Goal: Task Accomplishment & Management: Complete application form

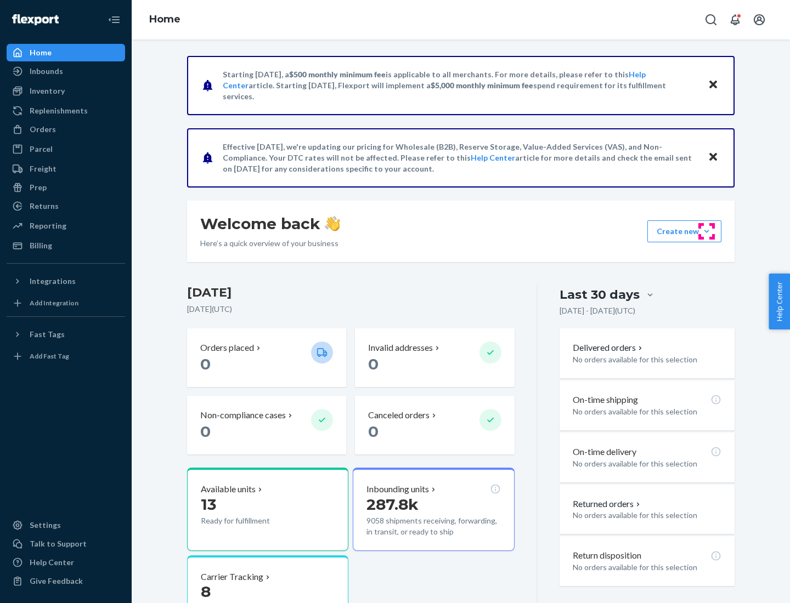
click at [706, 231] on button "Create new Create new inbound Create new order Create new product" at bounding box center [684, 231] width 74 height 22
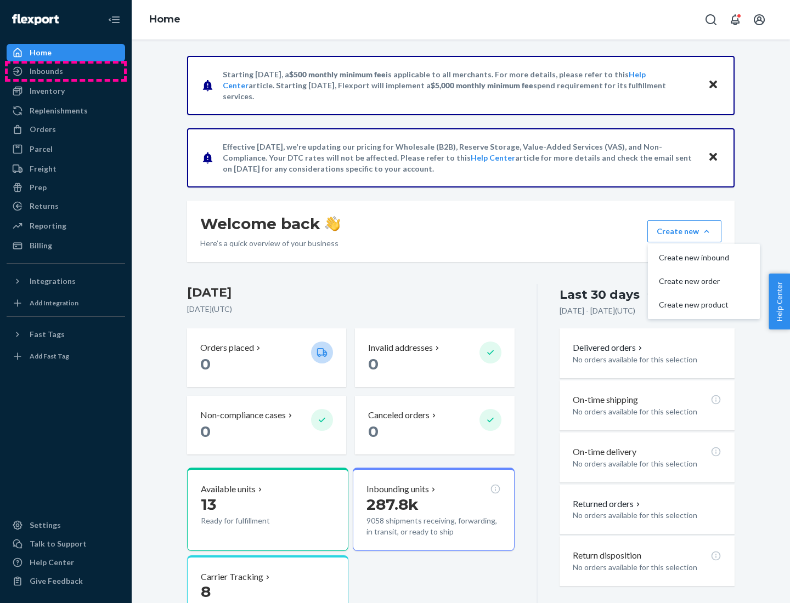
click at [66, 71] on div "Inbounds" at bounding box center [66, 71] width 116 height 15
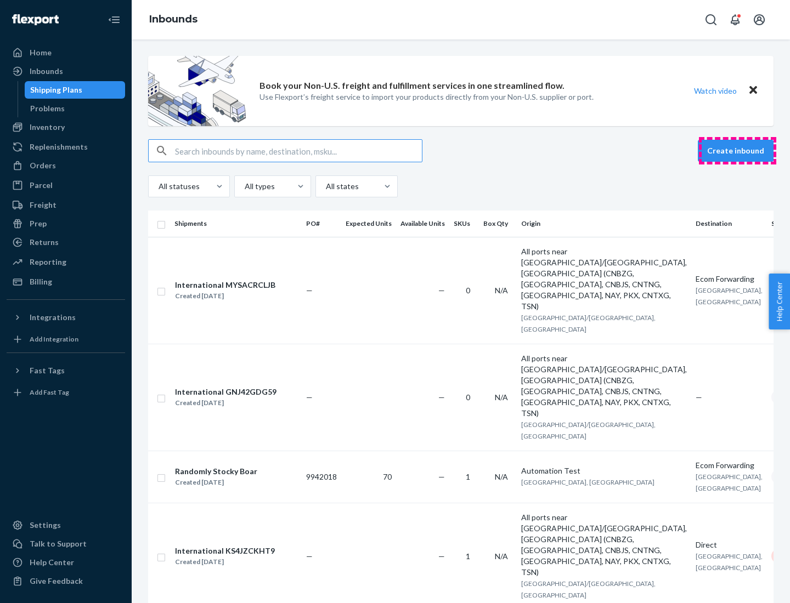
click at [737, 151] on button "Create inbound" at bounding box center [736, 151] width 76 height 22
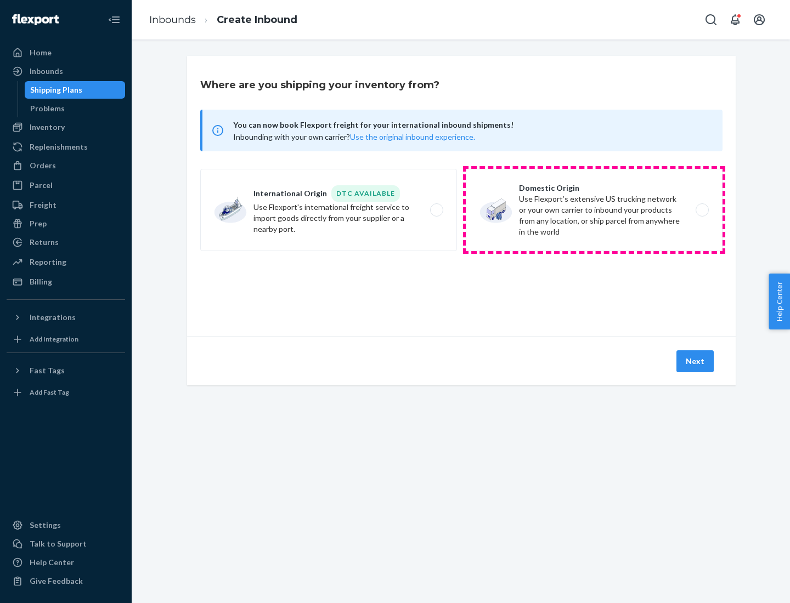
click at [594, 210] on label "Domestic Origin Use Flexport’s extensive US trucking network or your own carrie…" at bounding box center [594, 210] width 257 height 82
click at [701, 210] on input "Domestic Origin Use Flexport’s extensive US trucking network or your own carrie…" at bounding box center [704, 210] width 7 height 7
radio input "true"
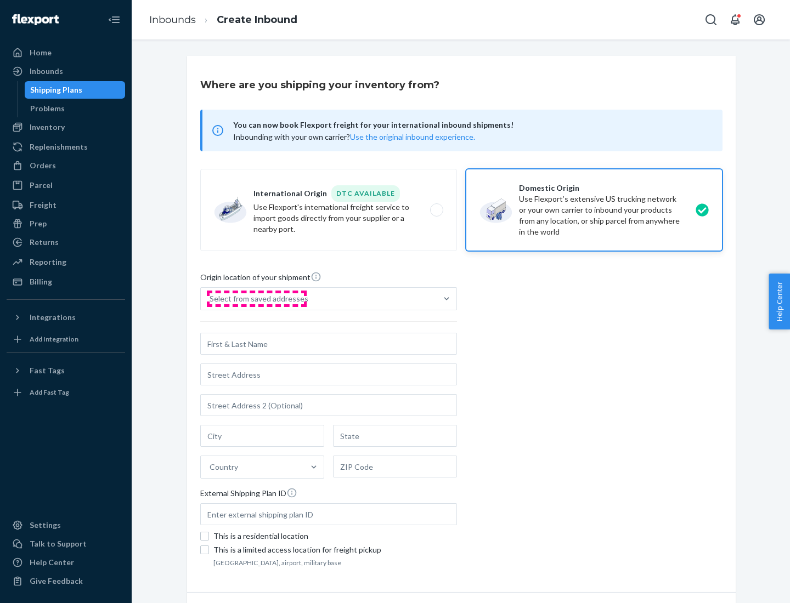
click at [256, 299] on div "Select from saved addresses" at bounding box center [258, 298] width 99 height 11
click at [211, 299] on input "Select from saved addresses" at bounding box center [209, 298] width 1 height 11
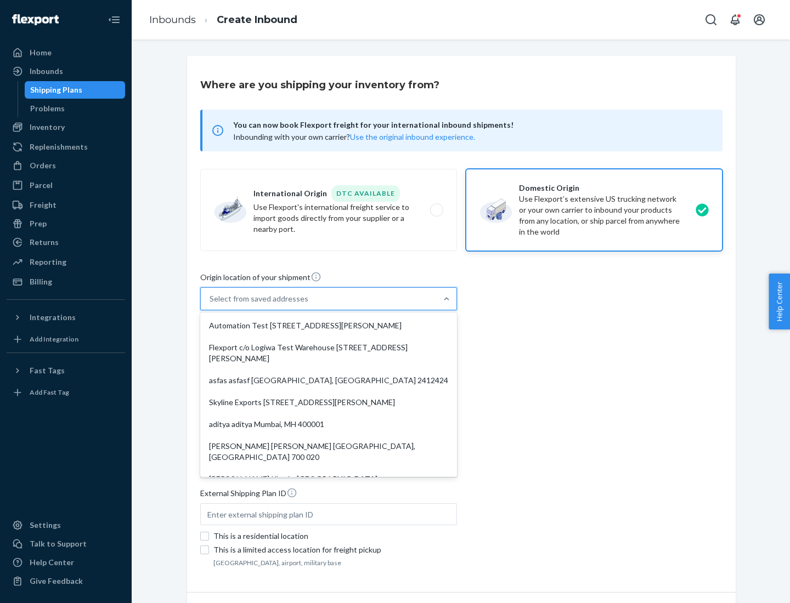
scroll to position [4, 0]
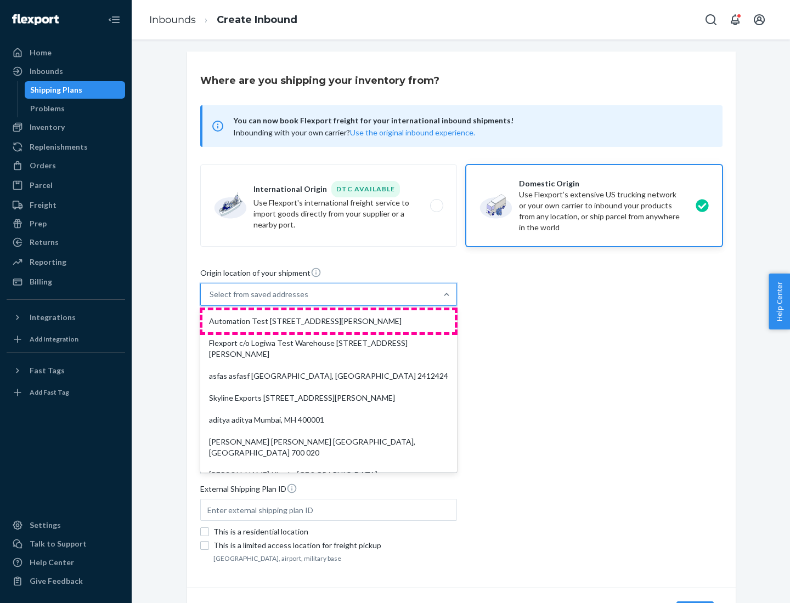
click at [328, 321] on div "Automation Test [STREET_ADDRESS][PERSON_NAME]" at bounding box center [328, 321] width 252 height 22
click at [211, 300] on input "option Automation Test [STREET_ADDRESS][PERSON_NAME]. 9 results available. Use …" at bounding box center [209, 294] width 1 height 11
type input "Automation Test"
type input "9th Floor"
type input "[GEOGRAPHIC_DATA]"
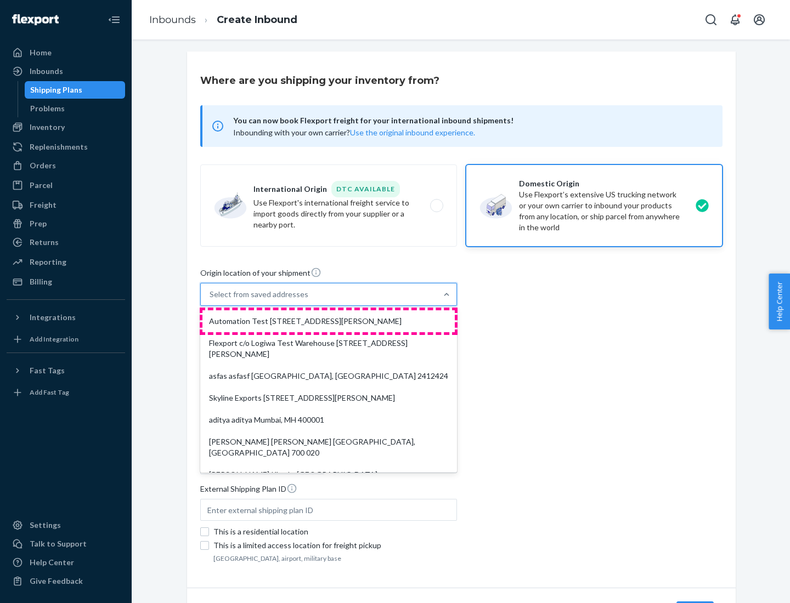
type input "CA"
type input "94104"
type input "[STREET_ADDRESS][PERSON_NAME]"
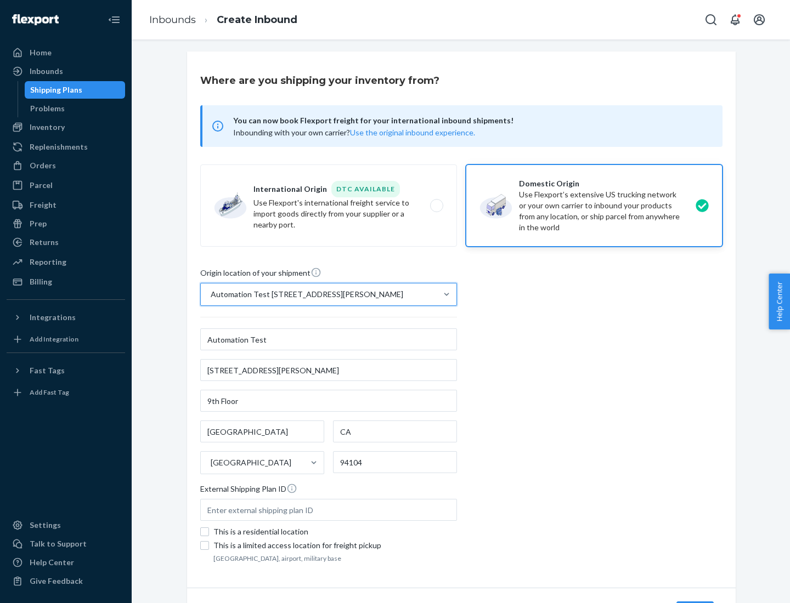
scroll to position [64, 0]
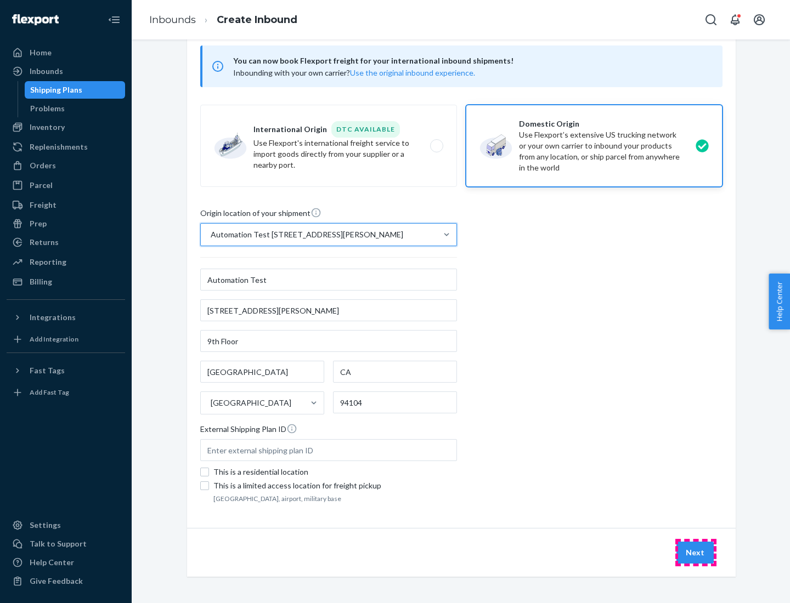
click at [695, 553] on button "Next" at bounding box center [694, 553] width 37 height 22
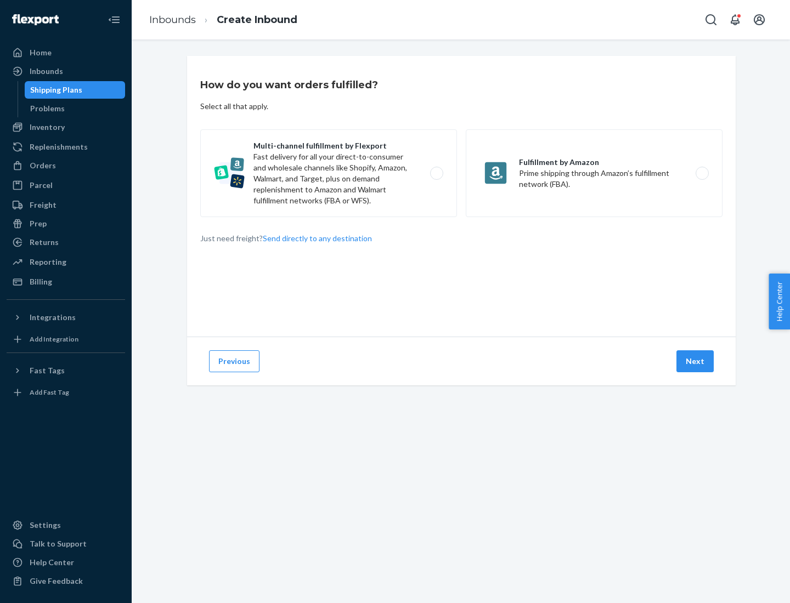
click at [328, 173] on label "Multi-channel fulfillment by Flexport Fast delivery for all your direct-to-cons…" at bounding box center [328, 173] width 257 height 88
click at [436, 173] on input "Multi-channel fulfillment by Flexport Fast delivery for all your direct-to-cons…" at bounding box center [439, 173] width 7 height 7
radio input "true"
click at [695, 361] on button "Next" at bounding box center [694, 361] width 37 height 22
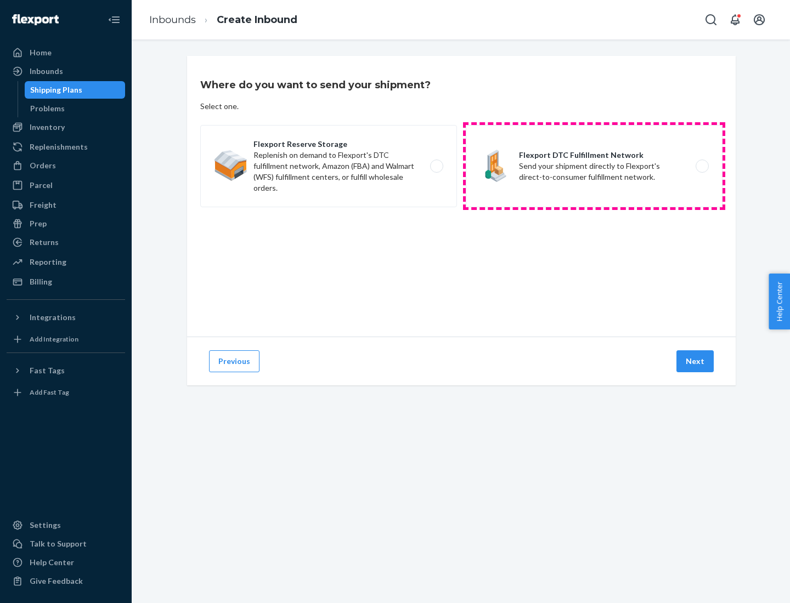
click at [594, 166] on label "Flexport DTC Fulfillment Network Send your shipment directly to Flexport's dire…" at bounding box center [594, 166] width 257 height 82
click at [701, 166] on input "Flexport DTC Fulfillment Network Send your shipment directly to Flexport's dire…" at bounding box center [704, 166] width 7 height 7
radio input "true"
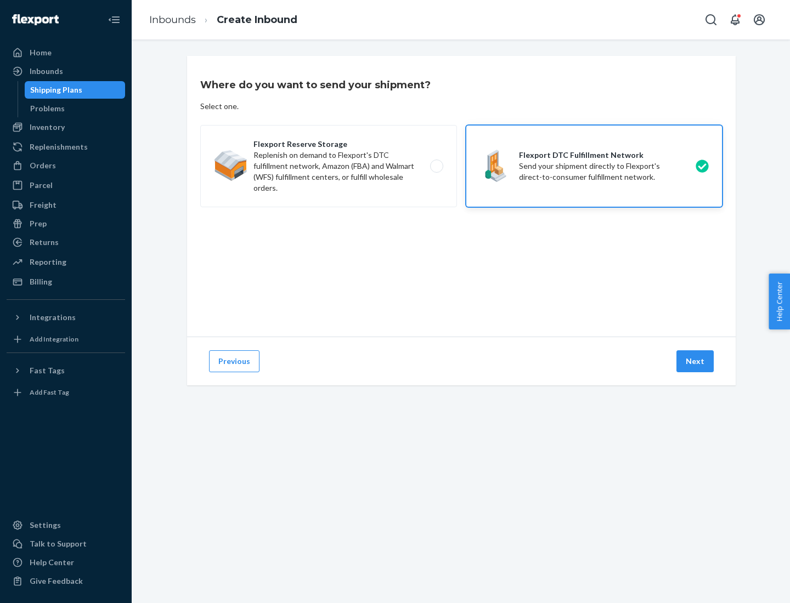
click at [695, 361] on button "Next" at bounding box center [694, 361] width 37 height 22
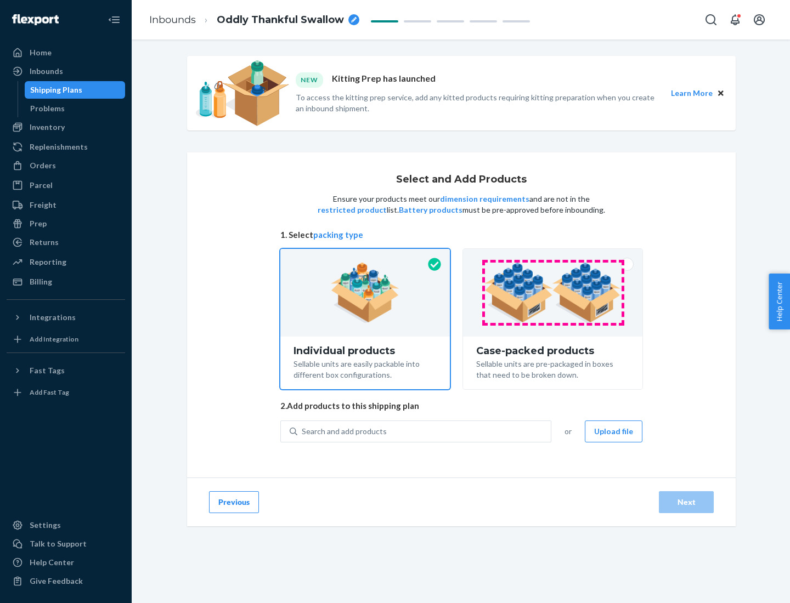
click at [553, 293] on img at bounding box center [552, 293] width 137 height 60
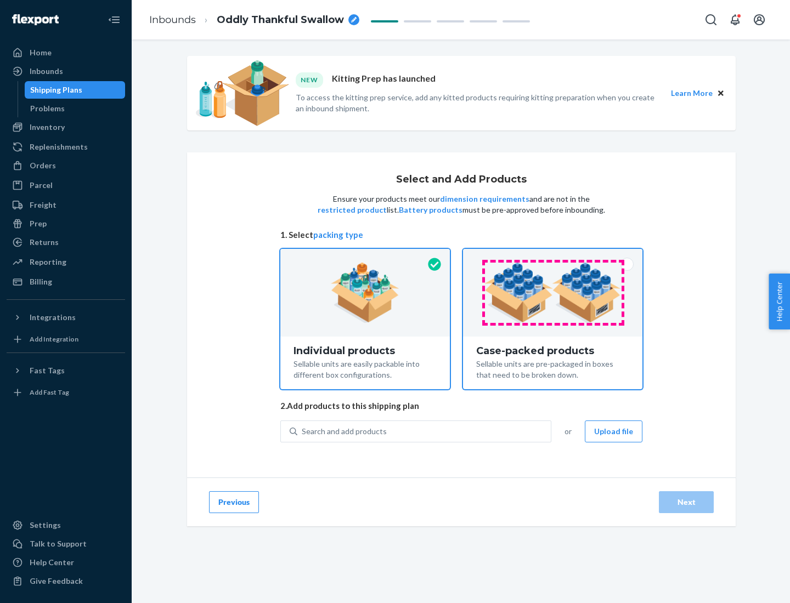
click at [553, 256] on input "Case-packed products Sellable units are pre-packaged in boxes that need to be b…" at bounding box center [552, 252] width 7 height 7
radio input "true"
radio input "false"
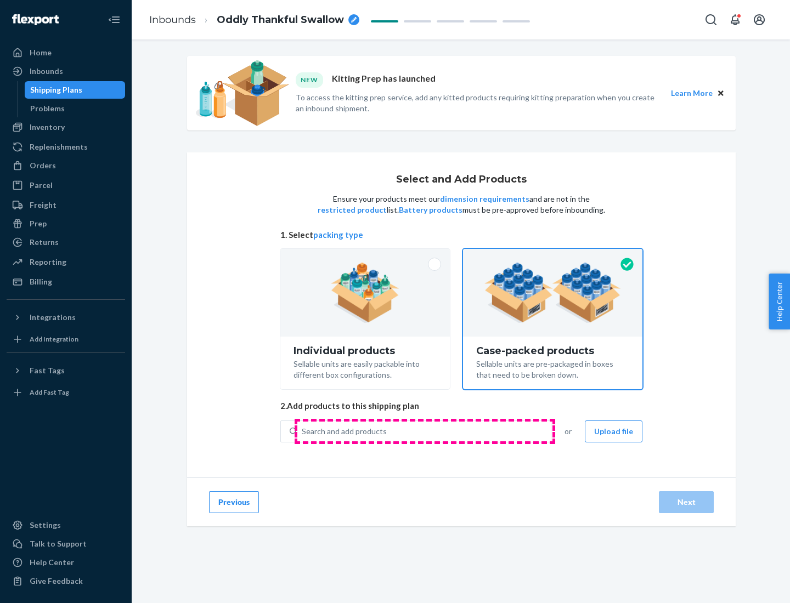
click at [424, 431] on div "Search and add products" at bounding box center [423, 432] width 253 height 20
click at [303, 431] on input "Search and add products" at bounding box center [302, 431] width 1 height 11
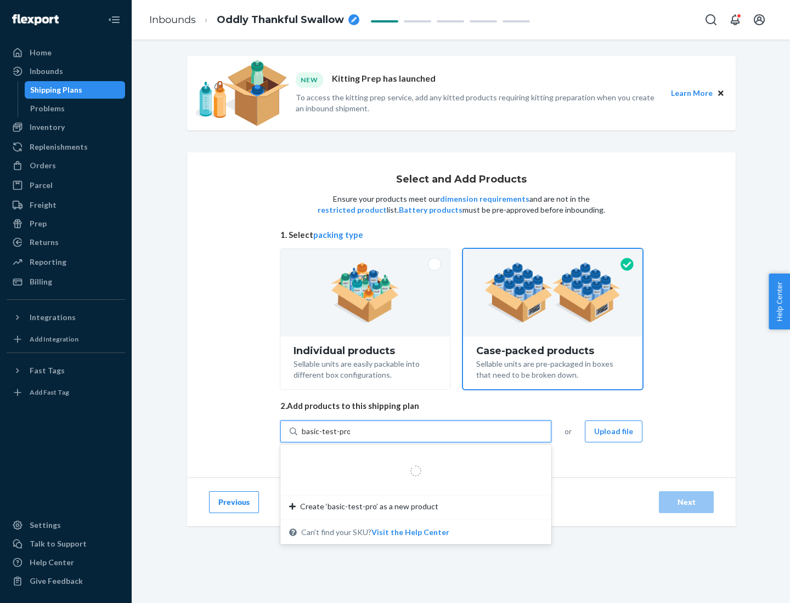
type input "basic-test-product-1"
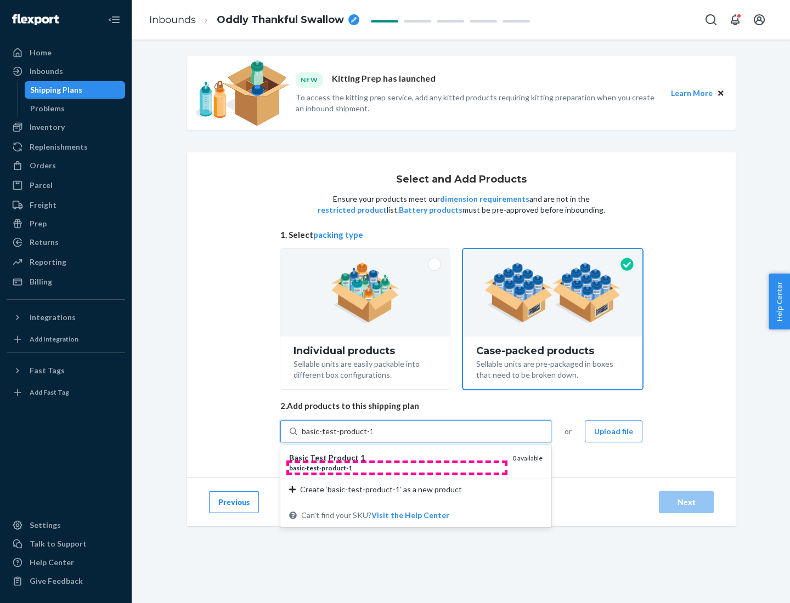
click at [396, 468] on div "basic - test - product - 1" at bounding box center [396, 467] width 214 height 9
click at [372, 437] on input "basic-test-product-1" at bounding box center [337, 431] width 70 height 11
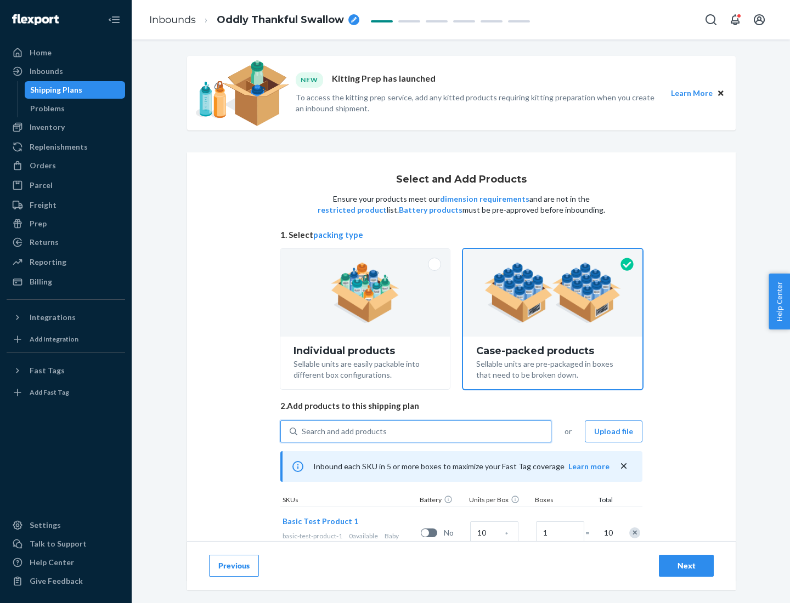
scroll to position [39, 0]
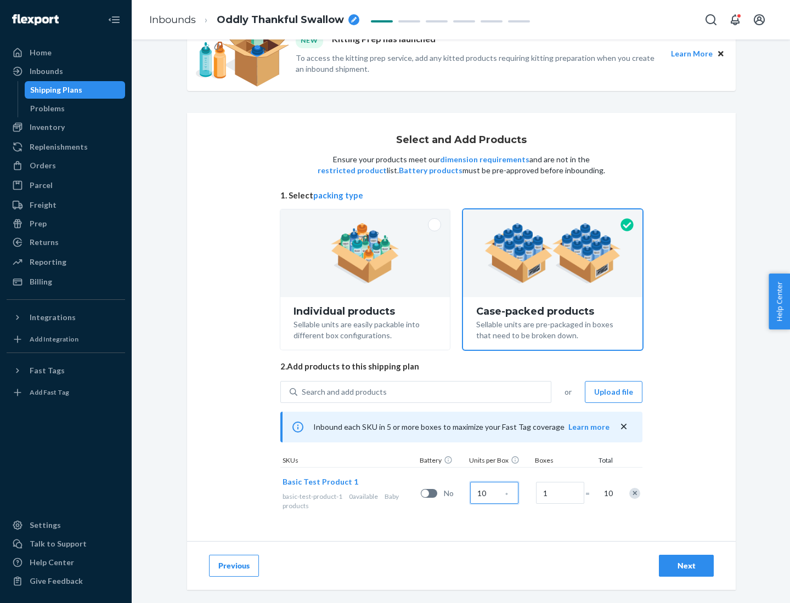
type input "10"
type input "7"
click at [686, 566] on div "Next" at bounding box center [686, 565] width 36 height 11
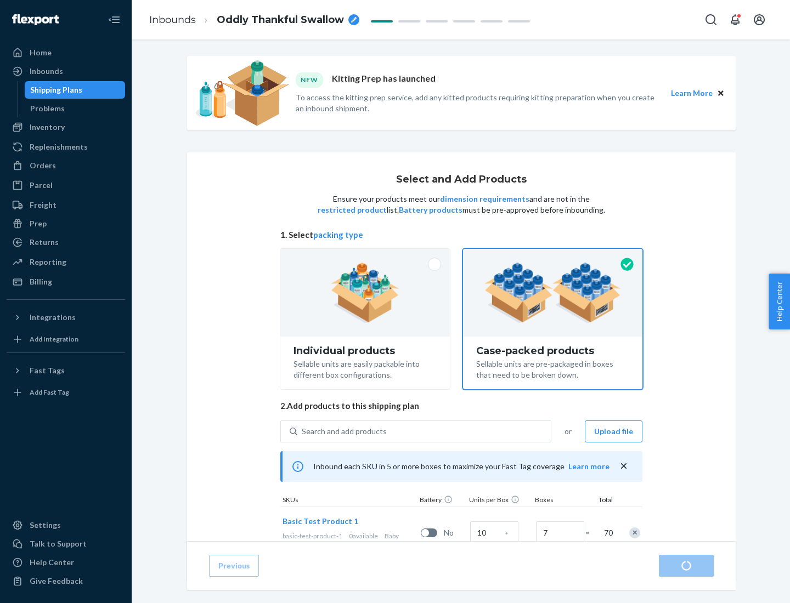
radio input "true"
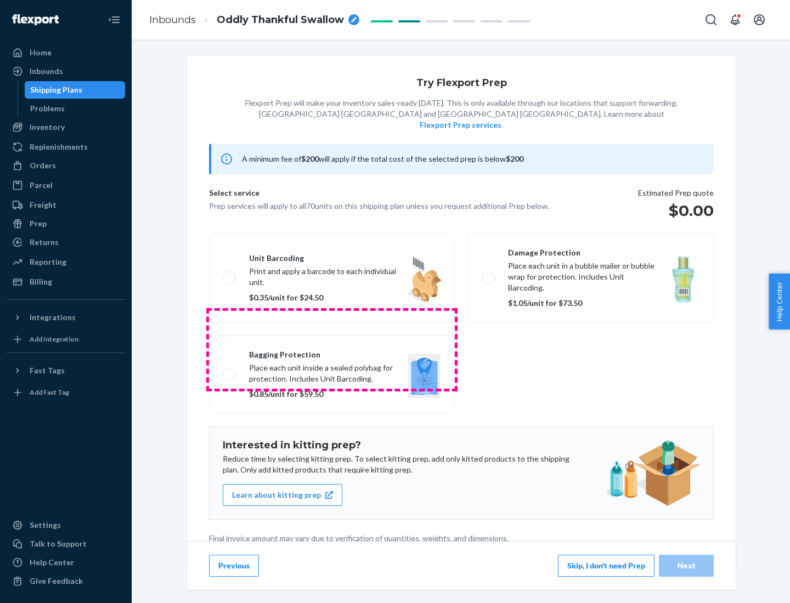
scroll to position [3, 0]
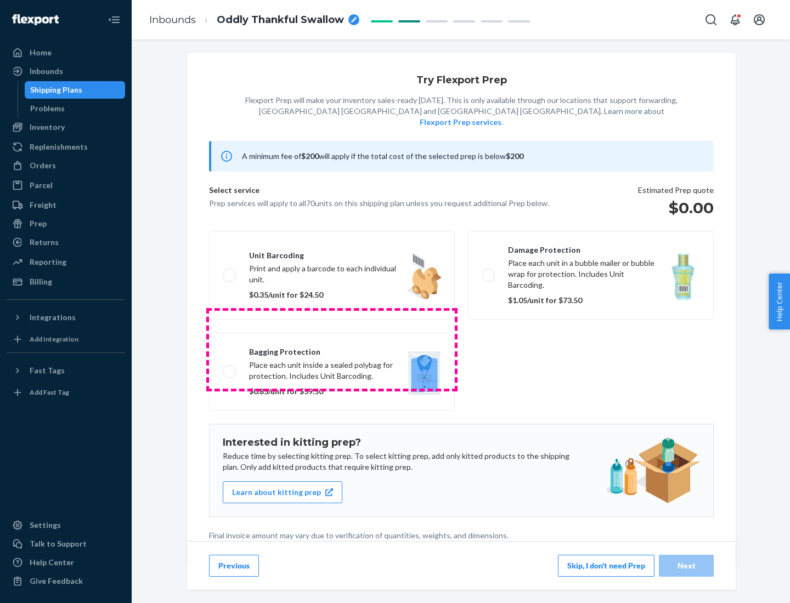
click at [332, 349] on label "Bagging protection Place each unit inside a sealed polybag for protection. Incl…" at bounding box center [332, 372] width 246 height 78
click at [230, 368] on input "Bagging protection Place each unit inside a sealed polybag for protection. Incl…" at bounding box center [226, 371] width 7 height 7
checkbox input "true"
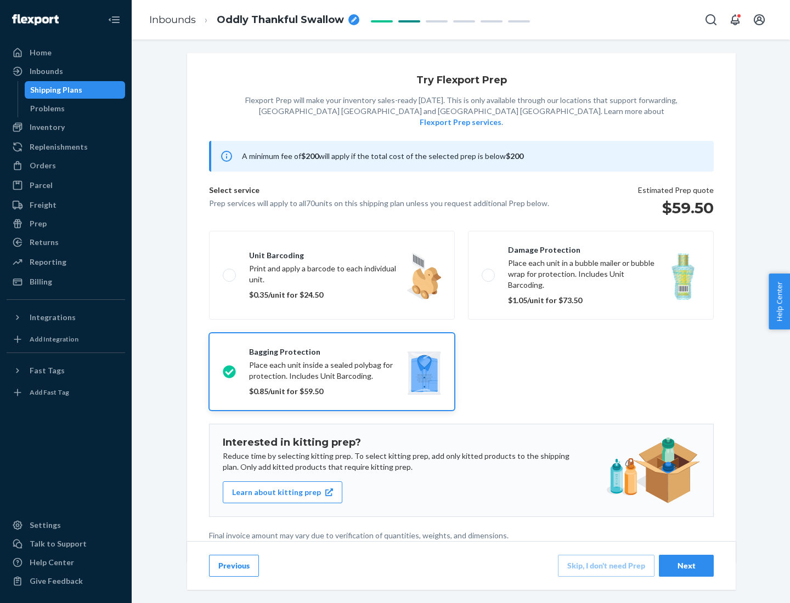
click at [686, 565] on div "Next" at bounding box center [686, 565] width 36 height 11
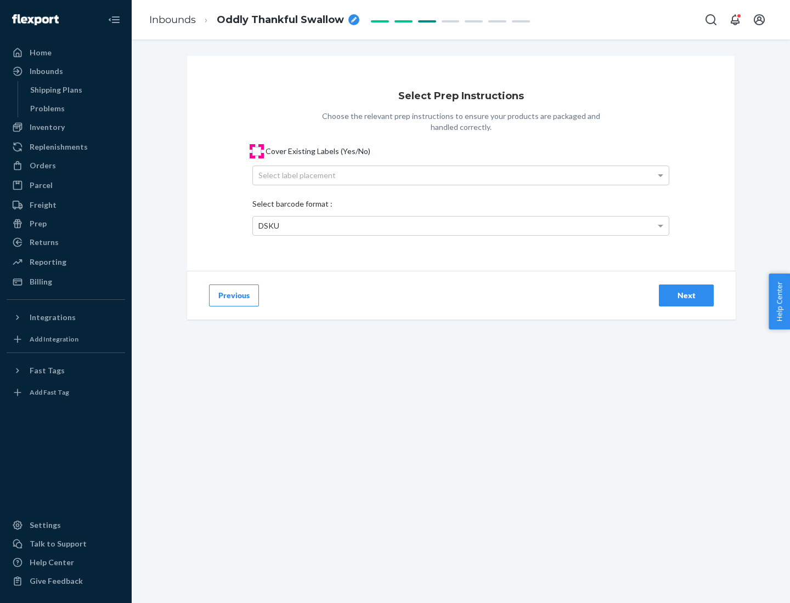
click at [257, 151] on input "Cover Existing Labels (Yes/No)" at bounding box center [256, 151] width 9 height 9
checkbox input "true"
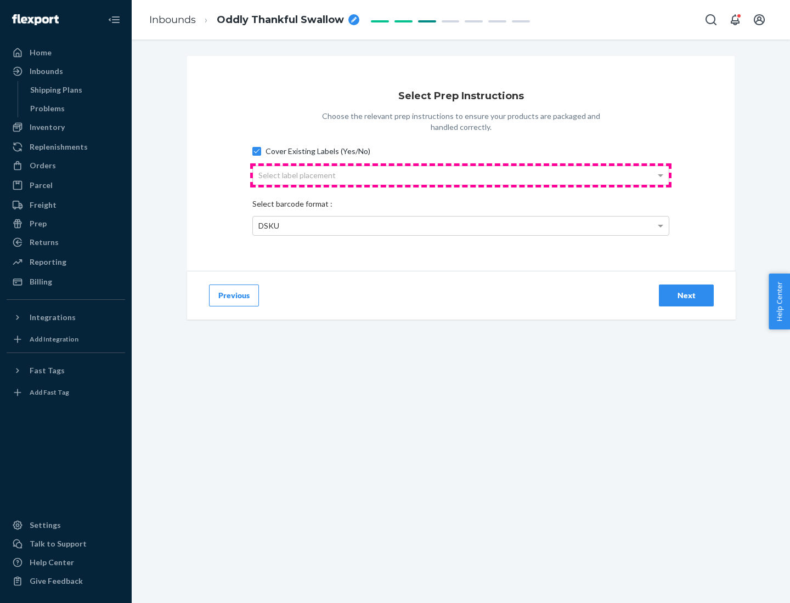
click at [461, 175] on div "Select label placement" at bounding box center [461, 175] width 416 height 19
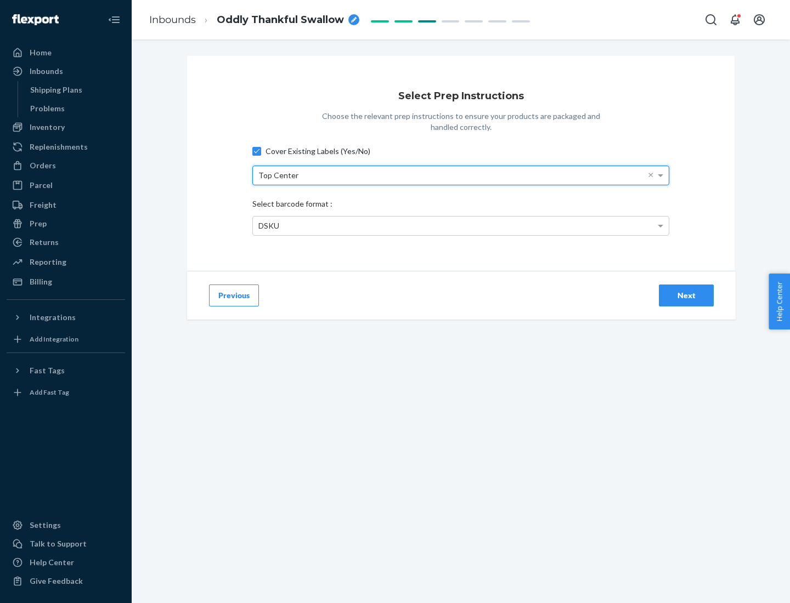
click at [461, 225] on div "DSKU" at bounding box center [461, 226] width 416 height 19
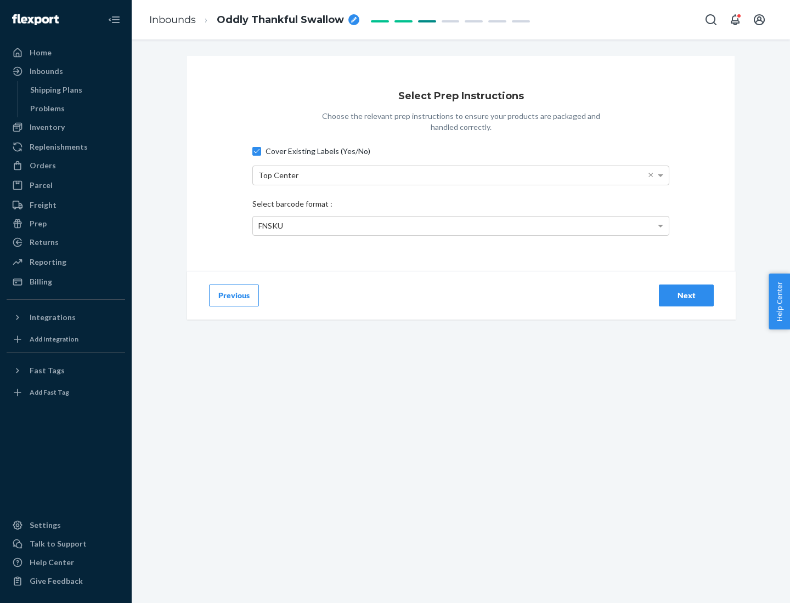
click at [686, 295] on div "Next" at bounding box center [686, 295] width 36 height 11
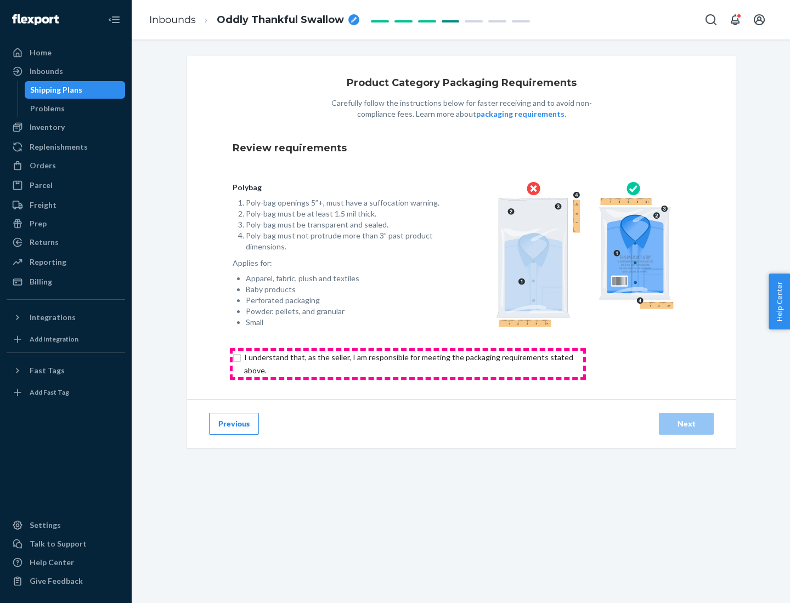
click at [407, 364] on input "checkbox" at bounding box center [415, 364] width 365 height 26
checkbox input "true"
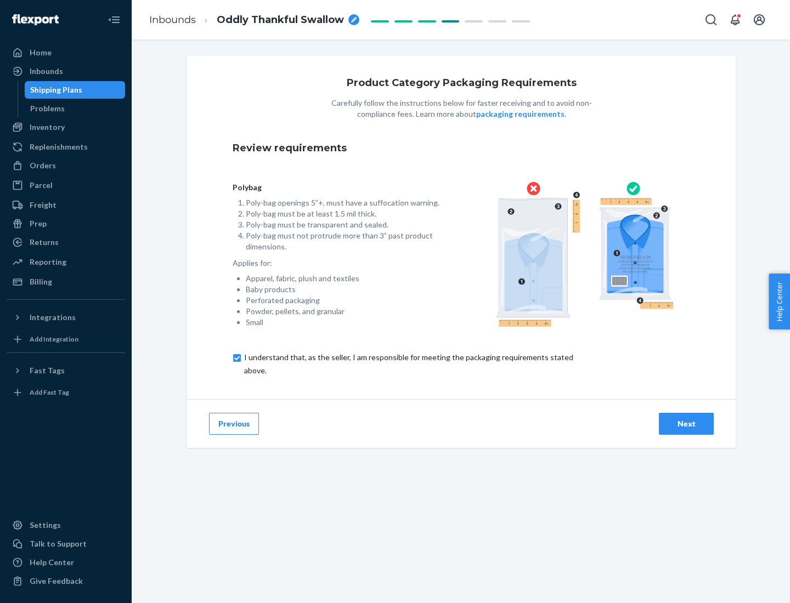
click at [686, 423] on div "Next" at bounding box center [686, 423] width 36 height 11
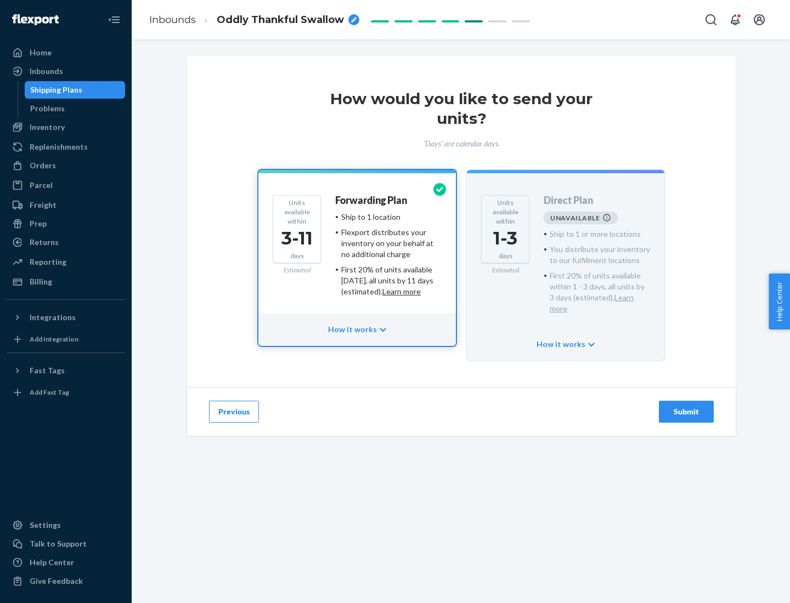
click at [372, 200] on h4 "Forwarding Plan" at bounding box center [371, 200] width 72 height 11
click at [686, 406] on div "Submit" at bounding box center [686, 411] width 36 height 11
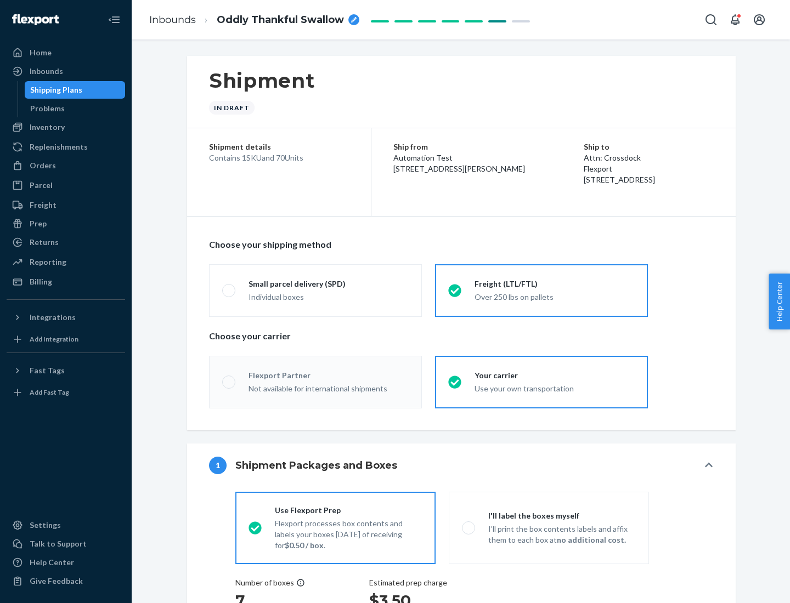
radio input "true"
radio input "false"
radio input "true"
radio input "false"
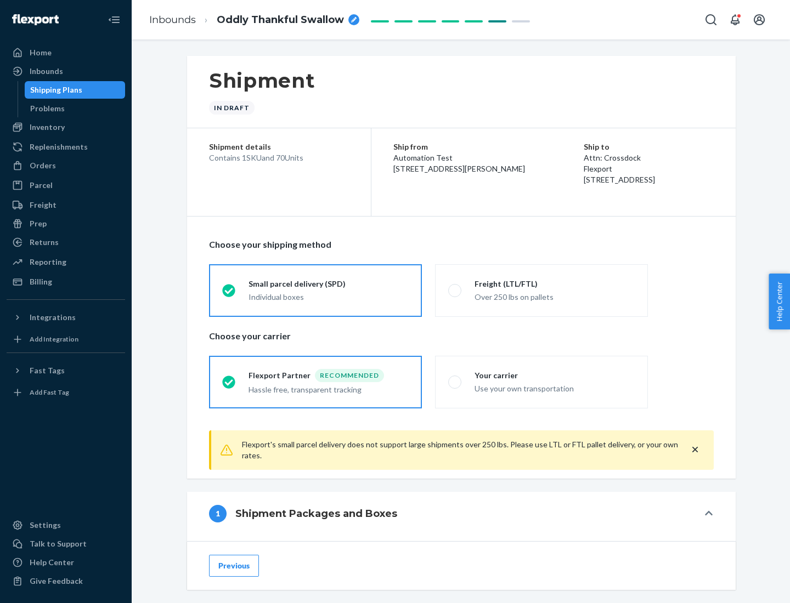
click at [328, 297] on div "Individual boxes" at bounding box center [328, 297] width 160 height 11
click at [229, 294] on input "Small parcel delivery (SPD) Individual boxes" at bounding box center [225, 290] width 7 height 7
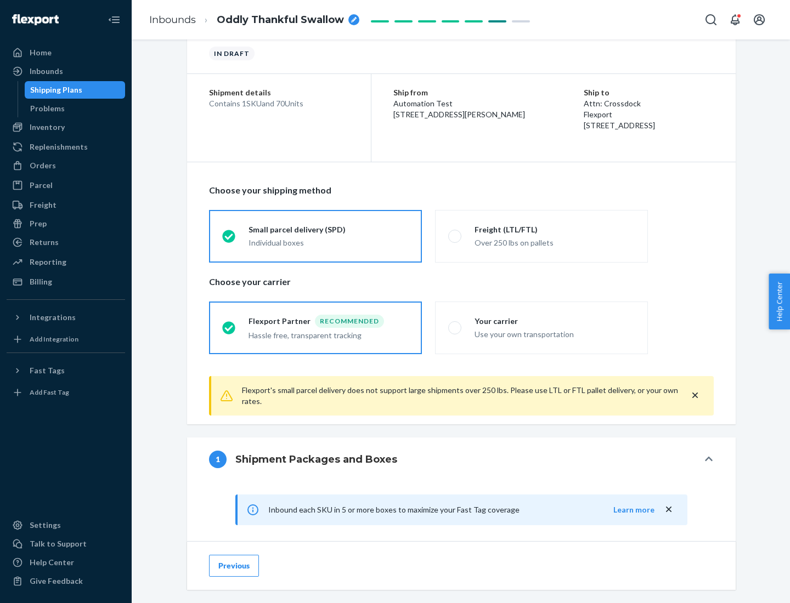
click at [328, 321] on div "Recommended" at bounding box center [349, 321] width 69 height 13
click at [229, 324] on input "Flexport Partner Recommended Hassle free, transparent tracking" at bounding box center [225, 327] width 7 height 7
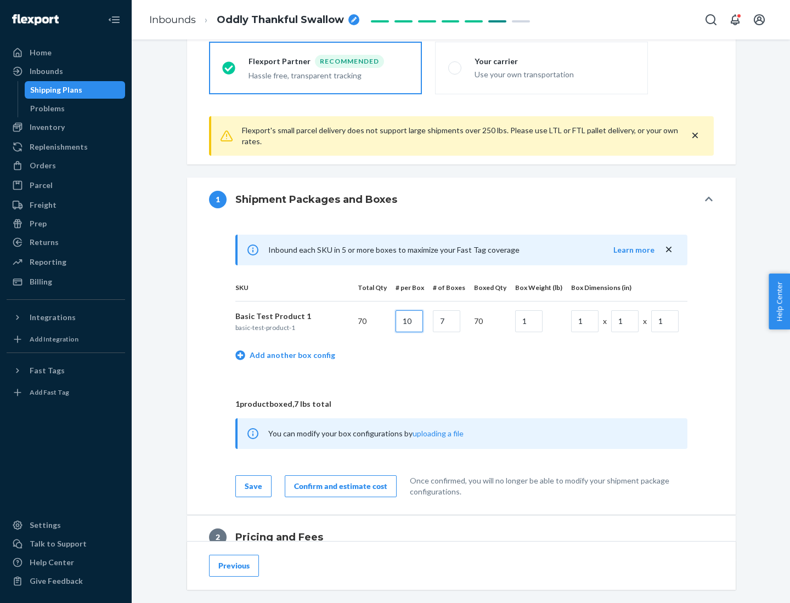
type input "10"
type input "7"
type input "1"
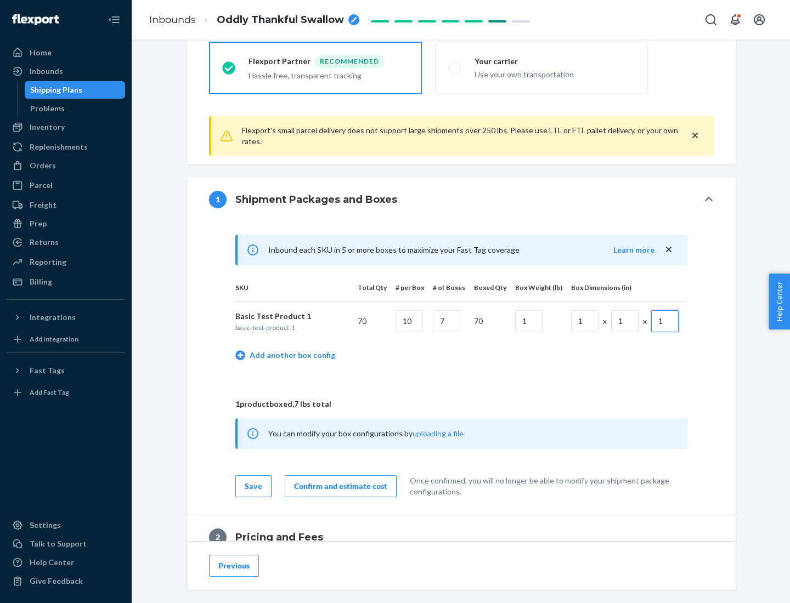
scroll to position [479, 0]
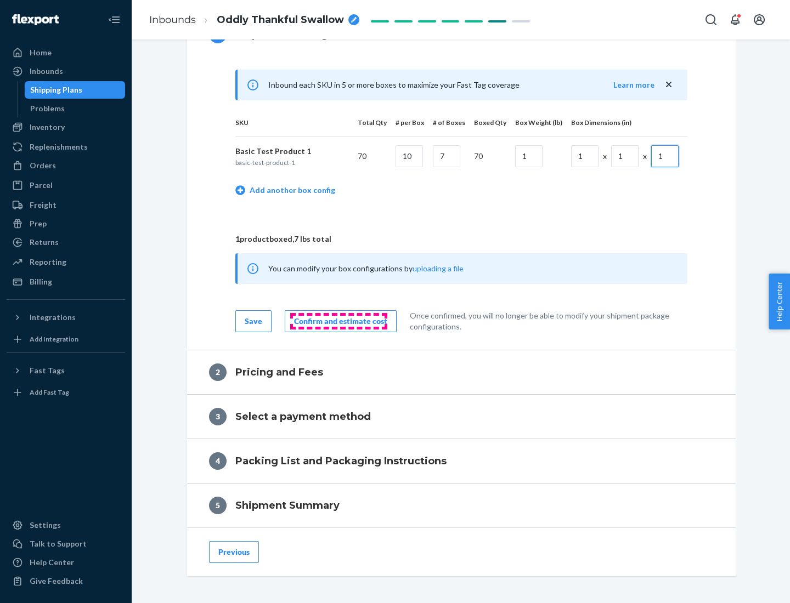
type input "1"
click at [338, 321] on div "Confirm and estimate cost" at bounding box center [340, 321] width 93 height 11
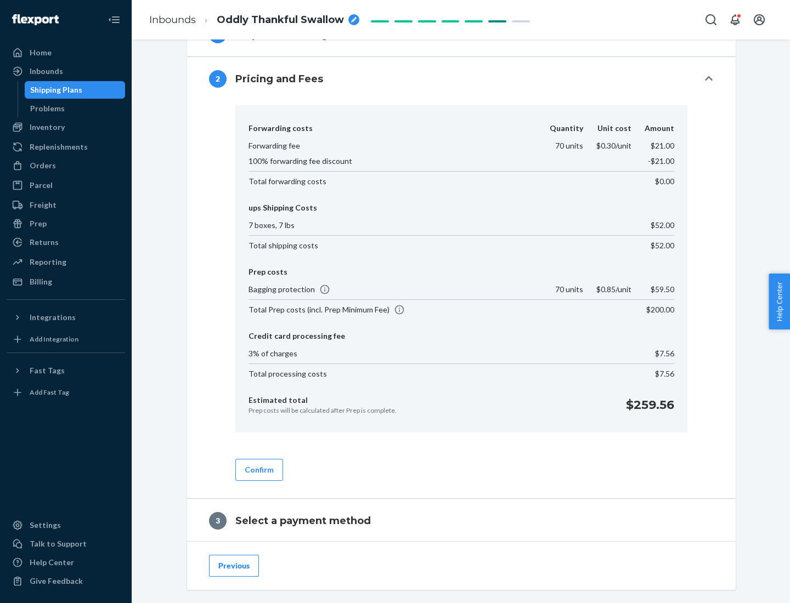
scroll to position [628, 0]
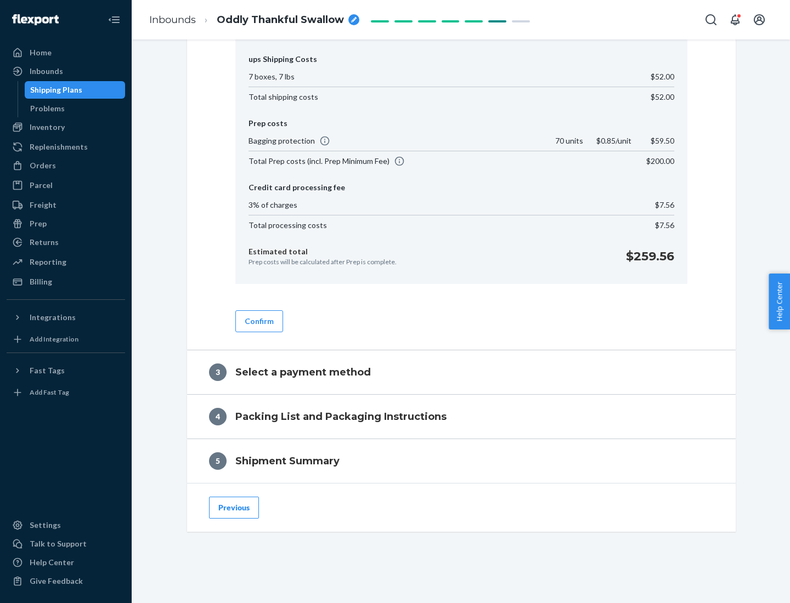
click at [258, 321] on button "Confirm" at bounding box center [259, 321] width 48 height 22
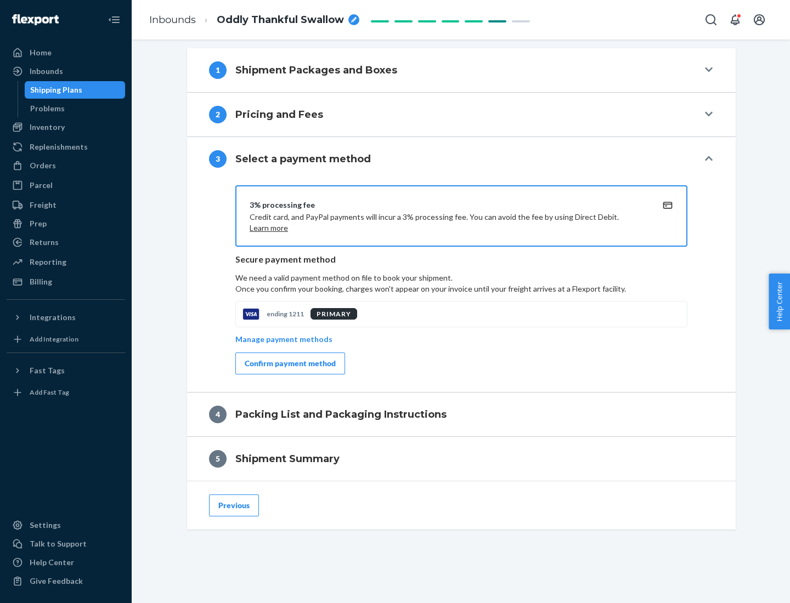
scroll to position [444, 0]
click at [289, 364] on div "Confirm payment method" at bounding box center [290, 363] width 91 height 11
